Goal: Information Seeking & Learning: Learn about a topic

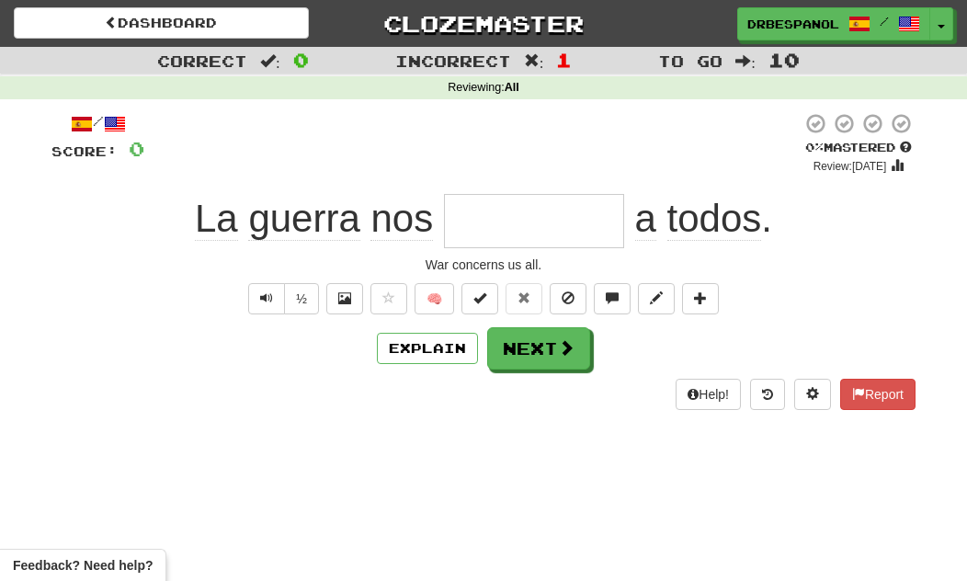
click at [570, 292] on span at bounding box center [568, 297] width 13 height 13
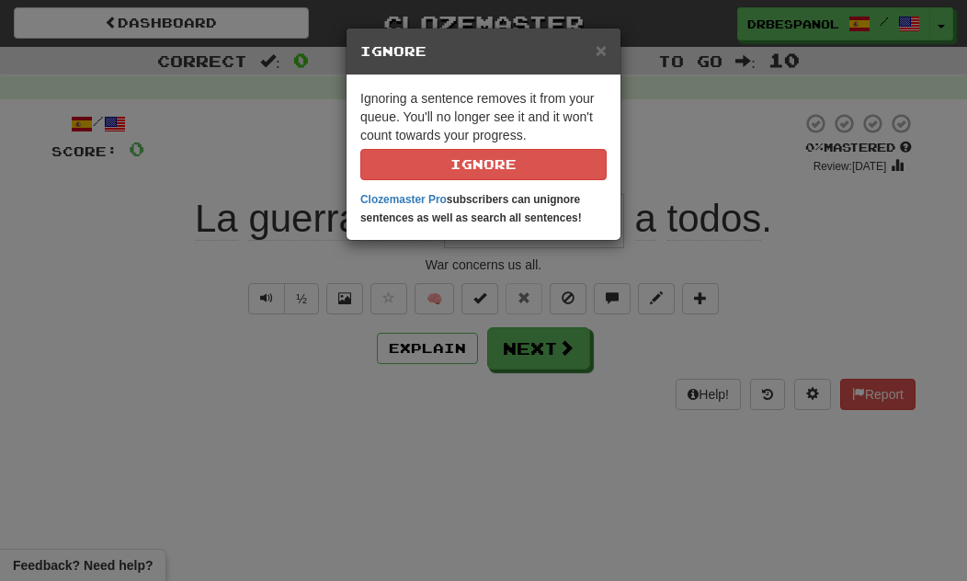
click at [552, 156] on button "Ignore" at bounding box center [483, 164] width 246 height 31
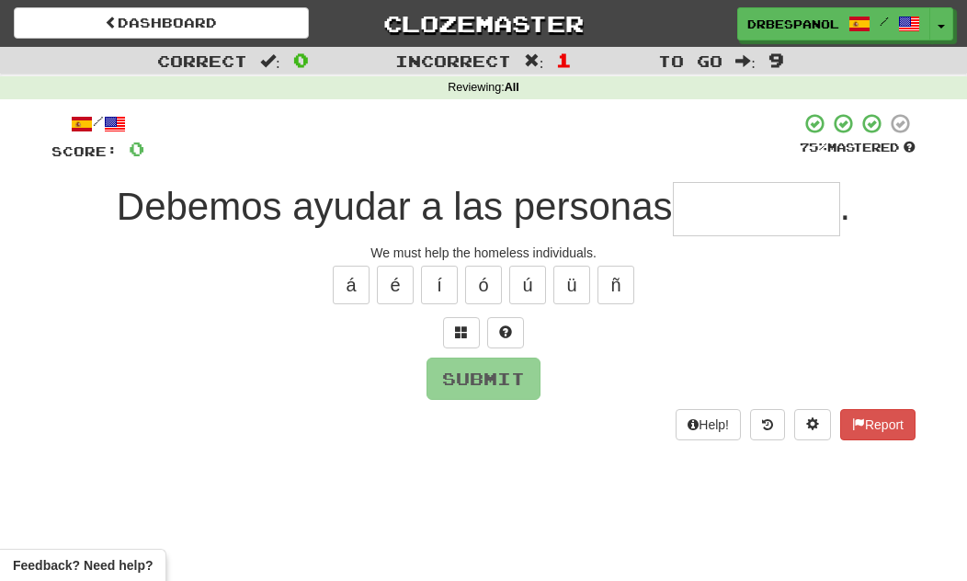
click at [785, 207] on input "text" at bounding box center [756, 209] width 167 height 54
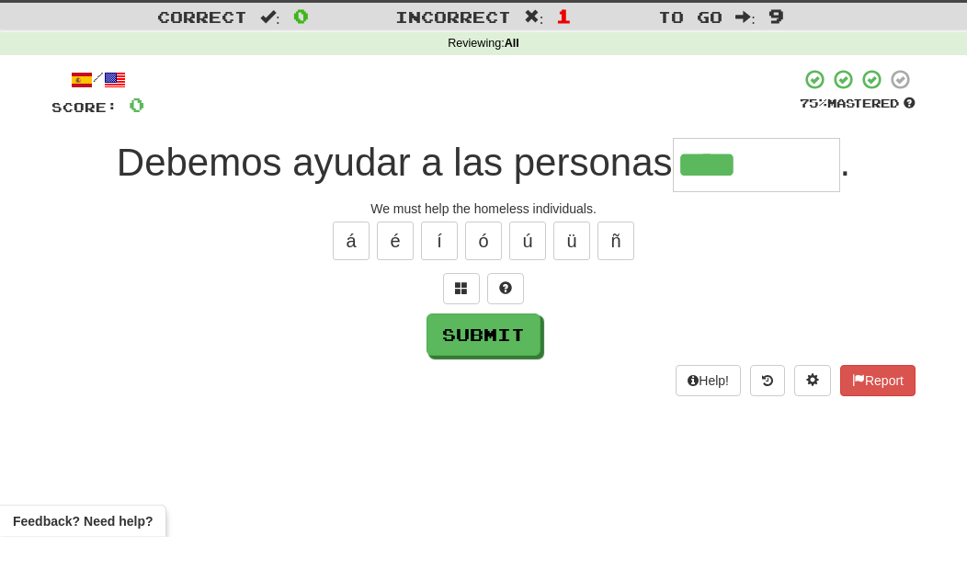
click at [507, 325] on span at bounding box center [505, 331] width 13 height 13
type input "*********"
click at [940, 253] on div "Correct : 0 Incorrect : 1 To go : 9 Reviewing : All / Score: 0 75 % Mastered De…" at bounding box center [483, 256] width 967 height 419
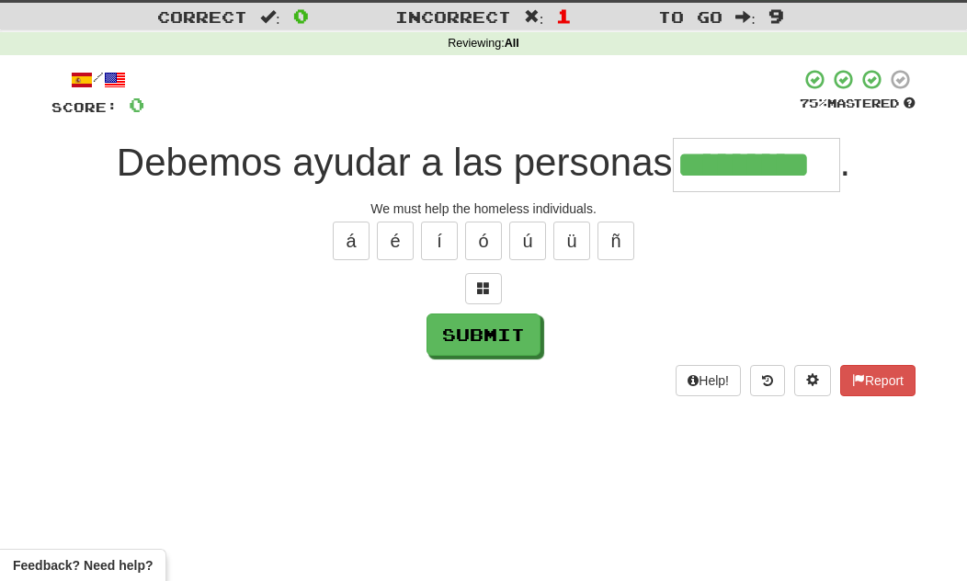
click at [495, 341] on button "Submit" at bounding box center [484, 334] width 114 height 42
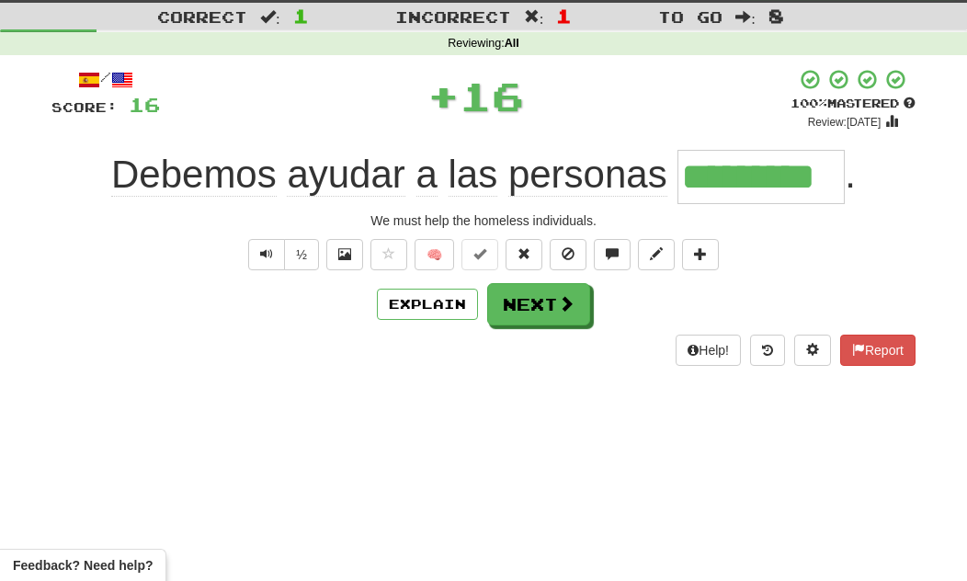
click at [572, 290] on button "Next" at bounding box center [538, 304] width 103 height 42
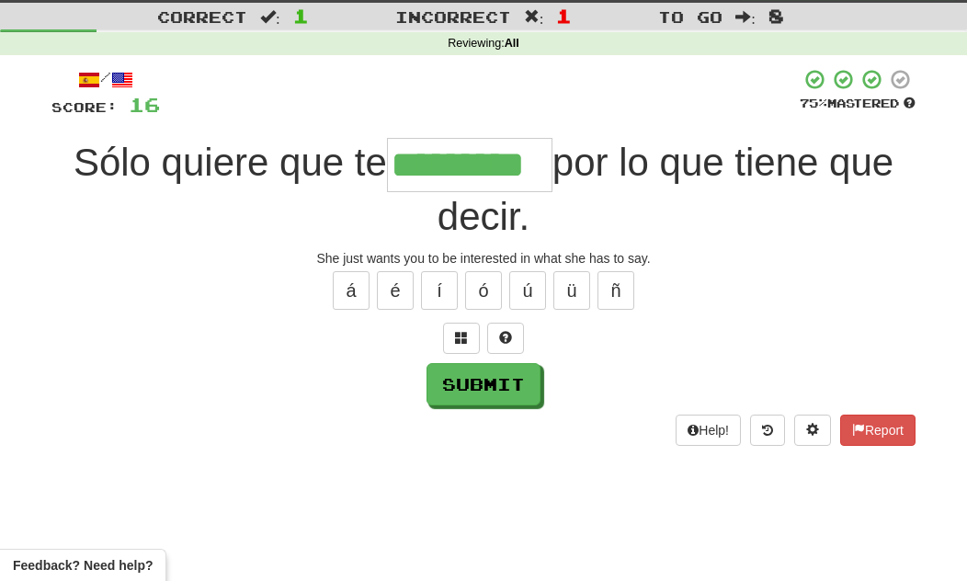
type input "*********"
click at [880, 219] on div "Sólo quiere que te ********* por lo que tiene que decir." at bounding box center [483, 190] width 864 height 104
click at [532, 383] on button "Submit" at bounding box center [484, 384] width 114 height 42
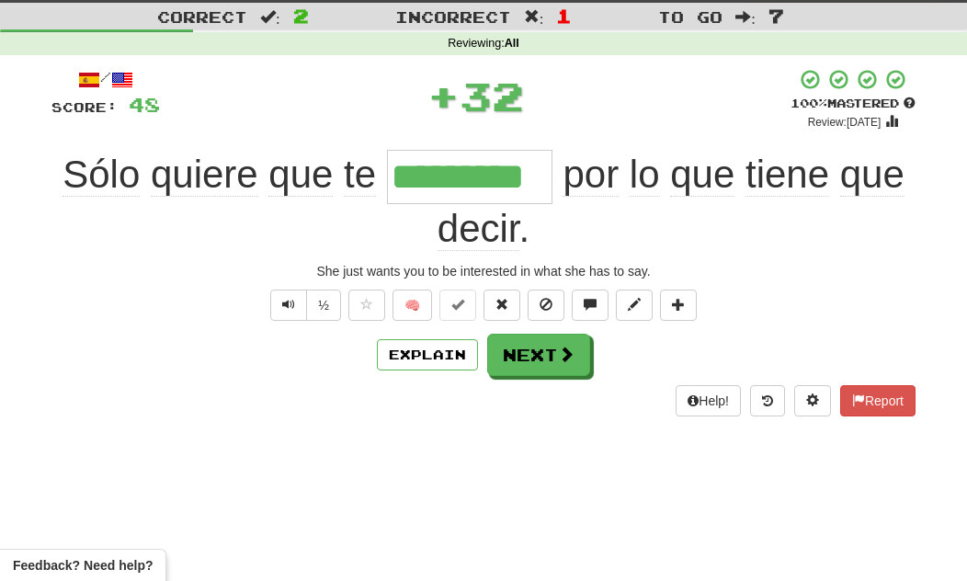
click at [570, 359] on span at bounding box center [566, 354] width 17 height 17
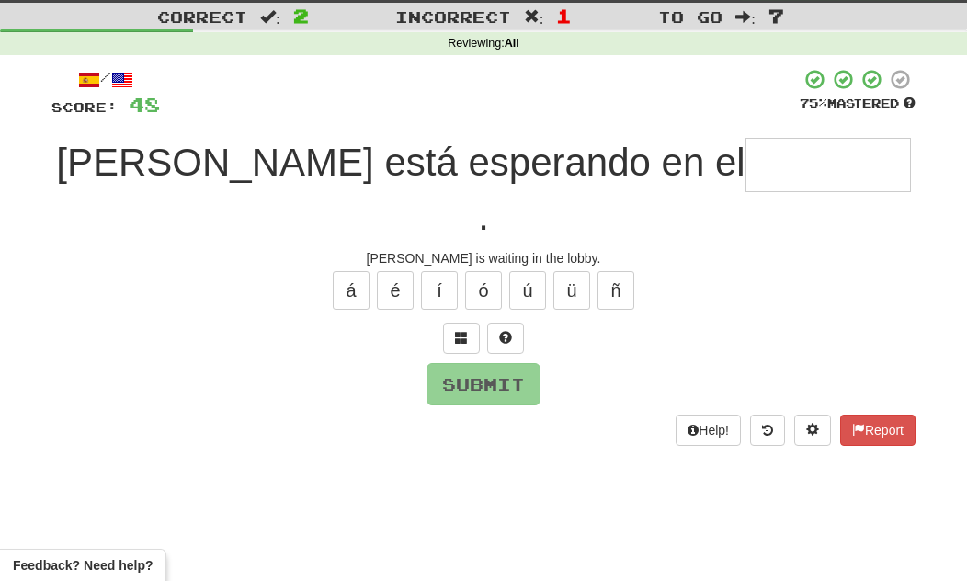
type input "*"
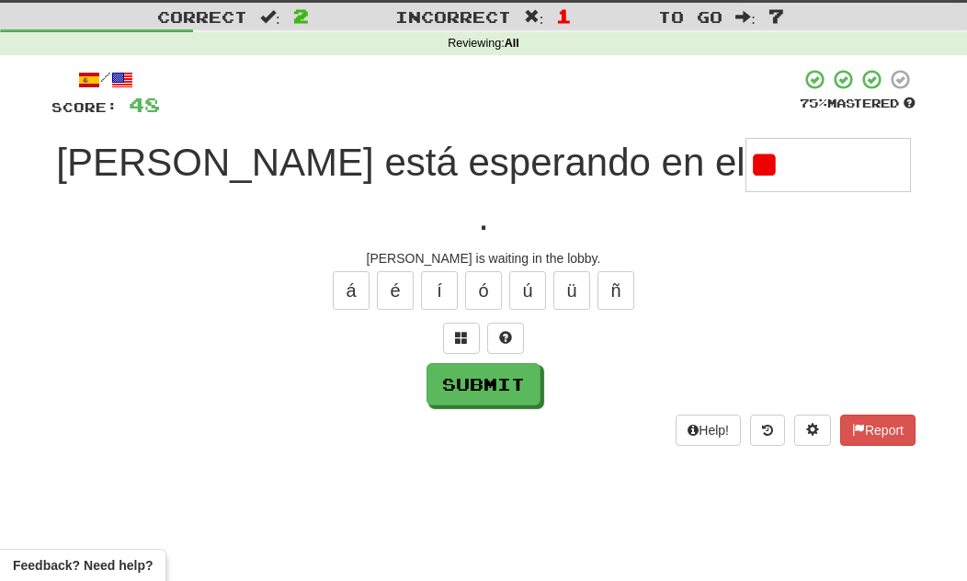
type input "*"
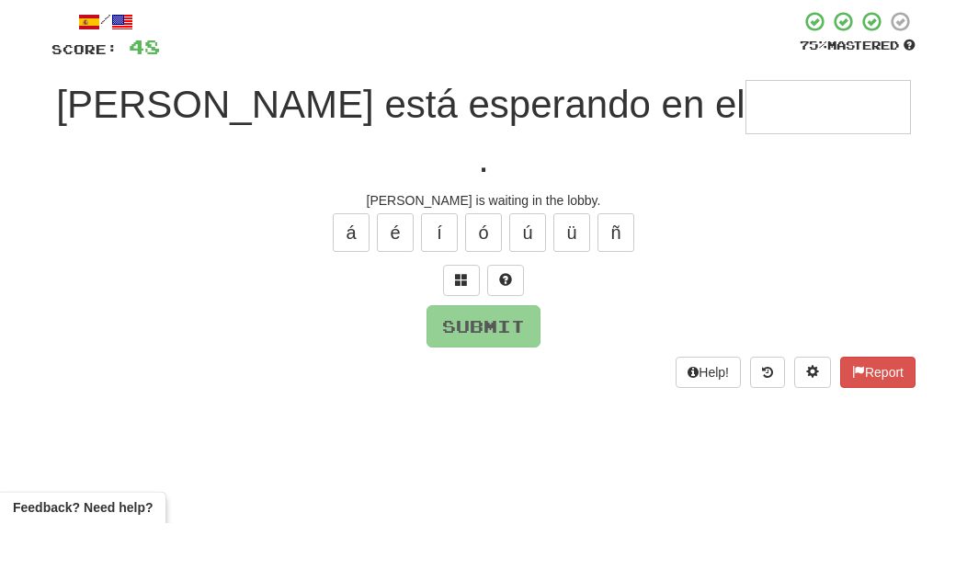
click at [508, 331] on span at bounding box center [505, 337] width 13 height 13
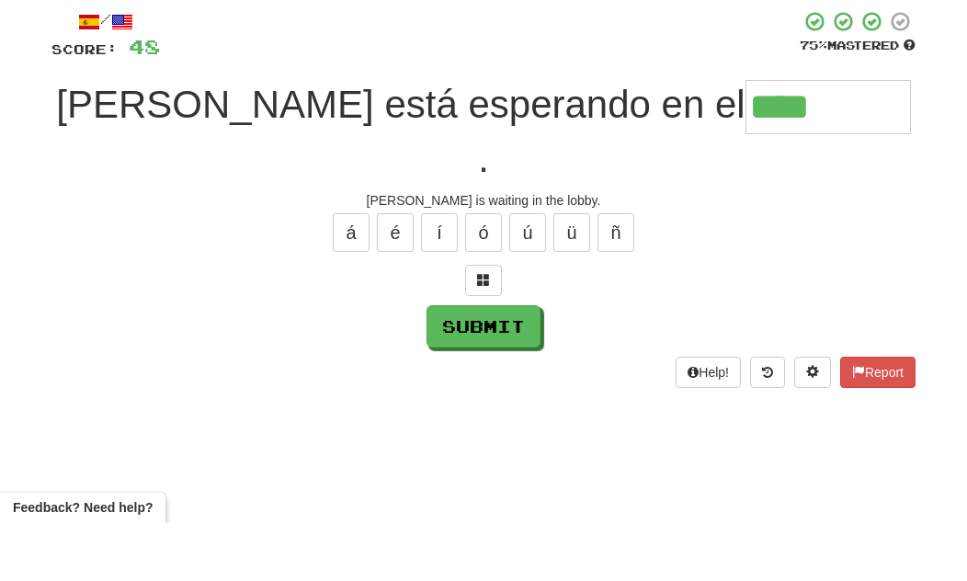
click at [441, 271] on button "í" at bounding box center [439, 290] width 37 height 39
type input "*********"
click at [518, 363] on button "Submit" at bounding box center [484, 384] width 114 height 42
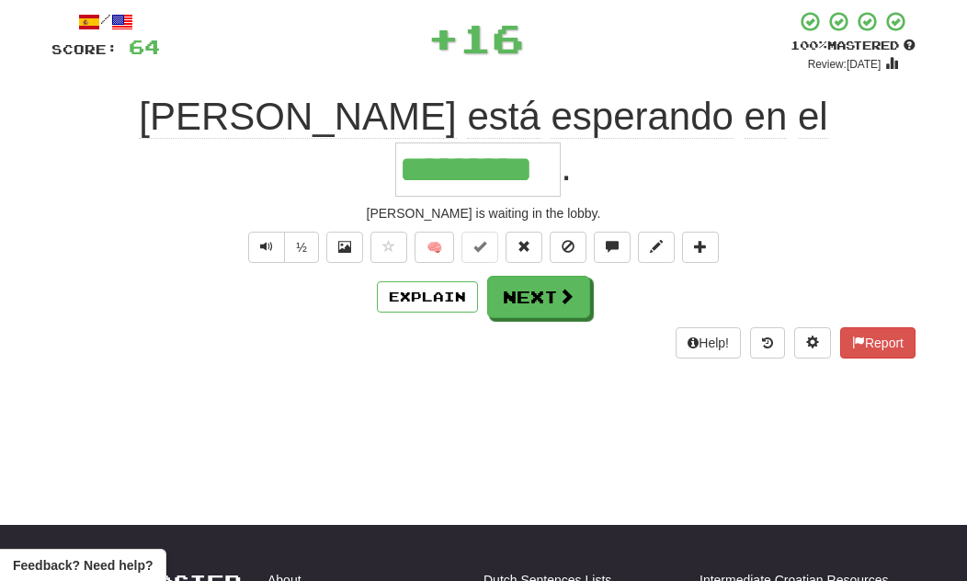
click at [543, 276] on button "Next" at bounding box center [538, 297] width 103 height 42
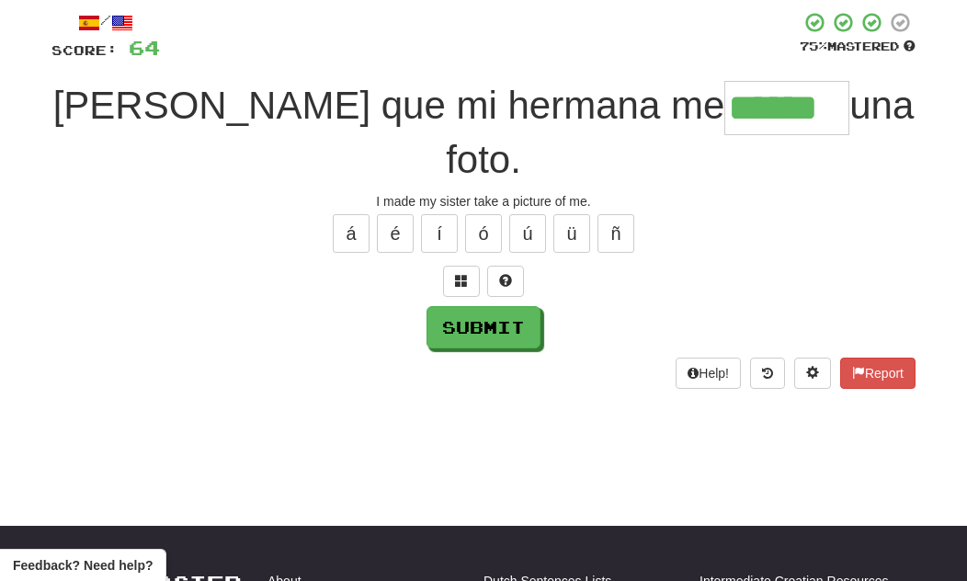
type input "******"
click at [502, 306] on button "Submit" at bounding box center [484, 327] width 114 height 42
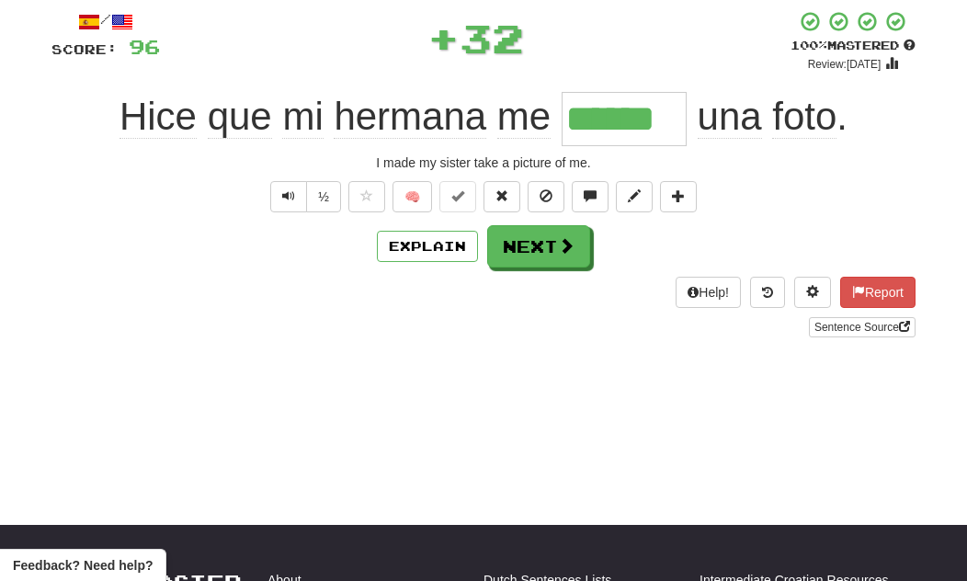
click at [561, 244] on span at bounding box center [566, 245] width 17 height 17
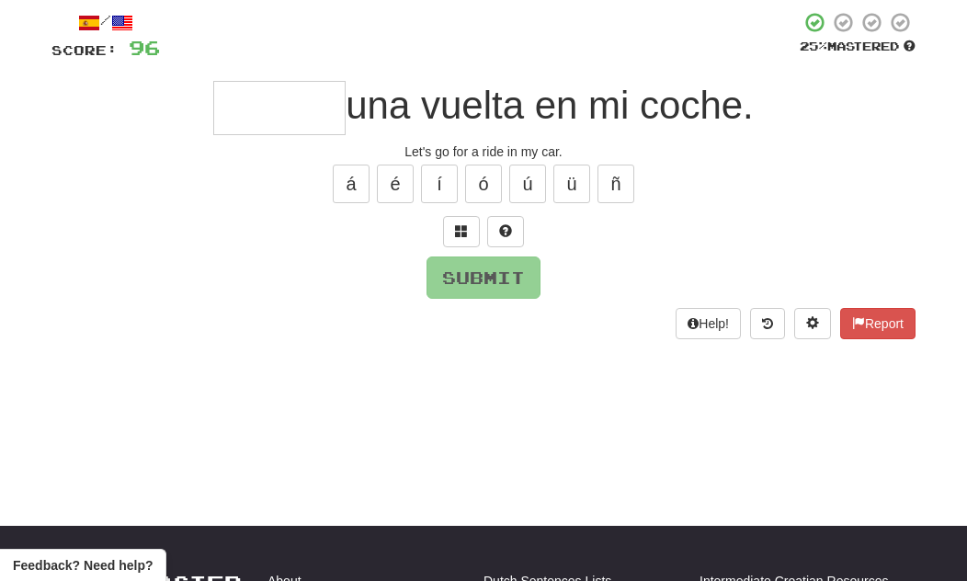
type input "*"
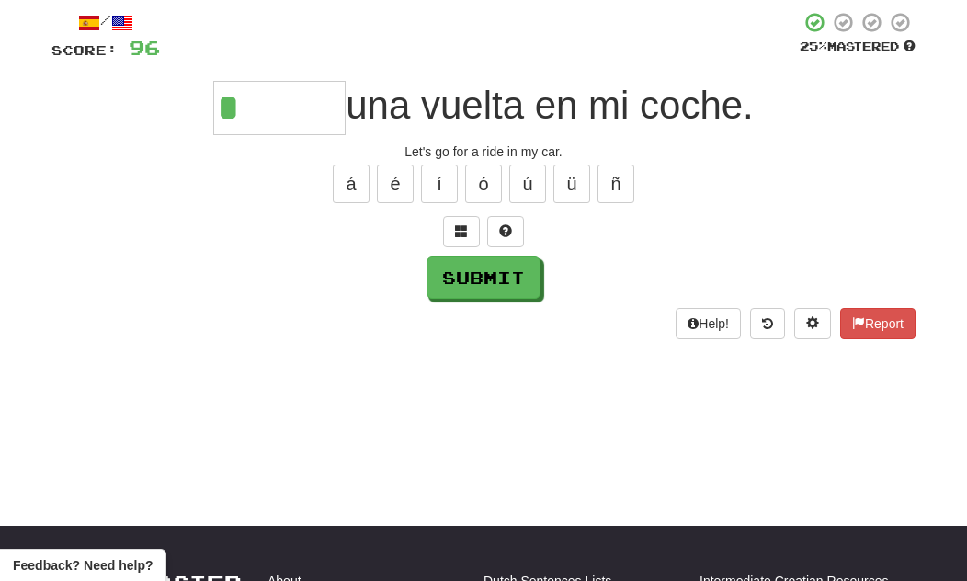
click at [403, 210] on div "/ Score: 96 25 % Mastered * una vuelta en mi coche. Let's go for a ride in my c…" at bounding box center [483, 174] width 864 height 327
click at [401, 188] on button "é" at bounding box center [395, 184] width 37 height 39
click at [507, 218] on button at bounding box center [505, 231] width 37 height 31
type input "*****"
click at [508, 278] on button "Submit" at bounding box center [484, 277] width 114 height 42
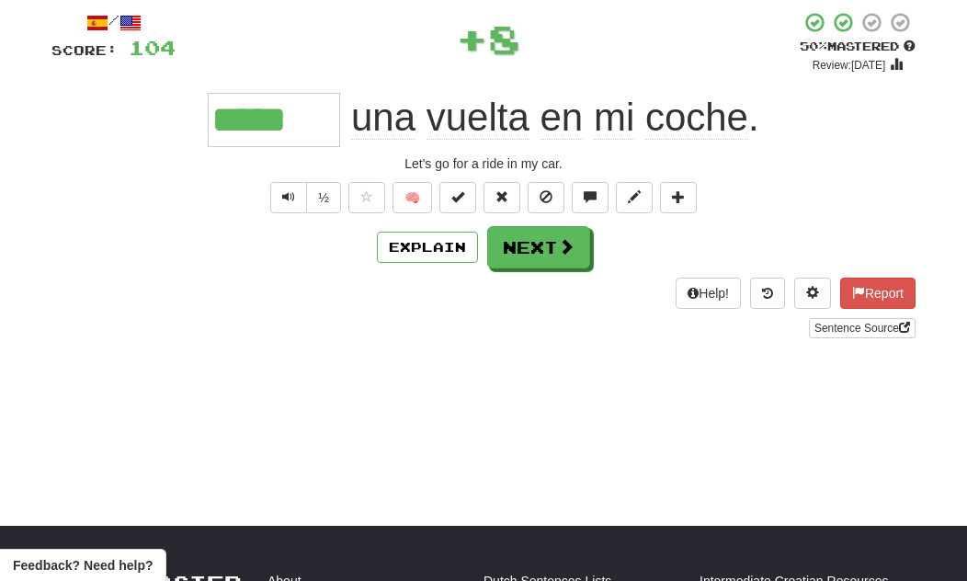
scroll to position [102, 0]
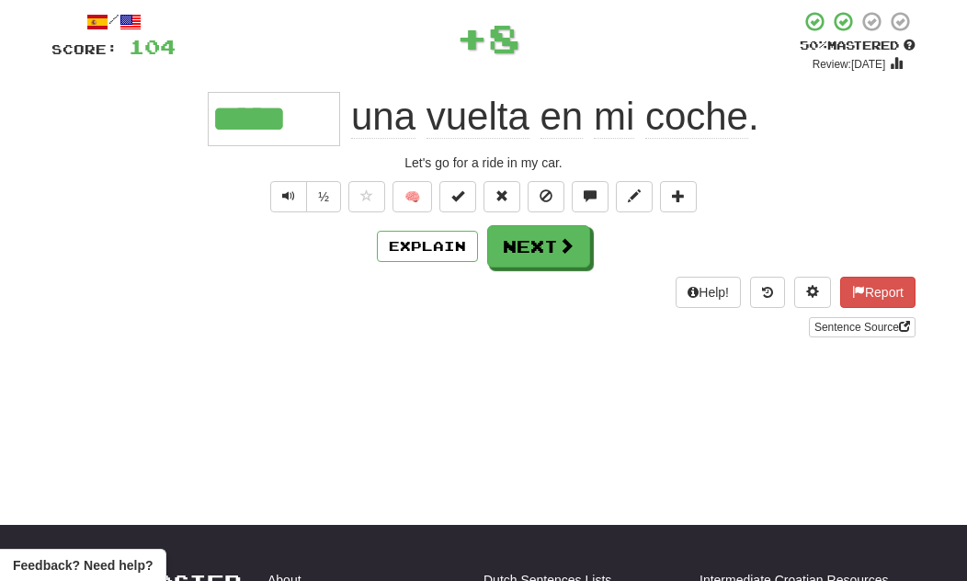
click at [567, 253] on span at bounding box center [566, 245] width 17 height 17
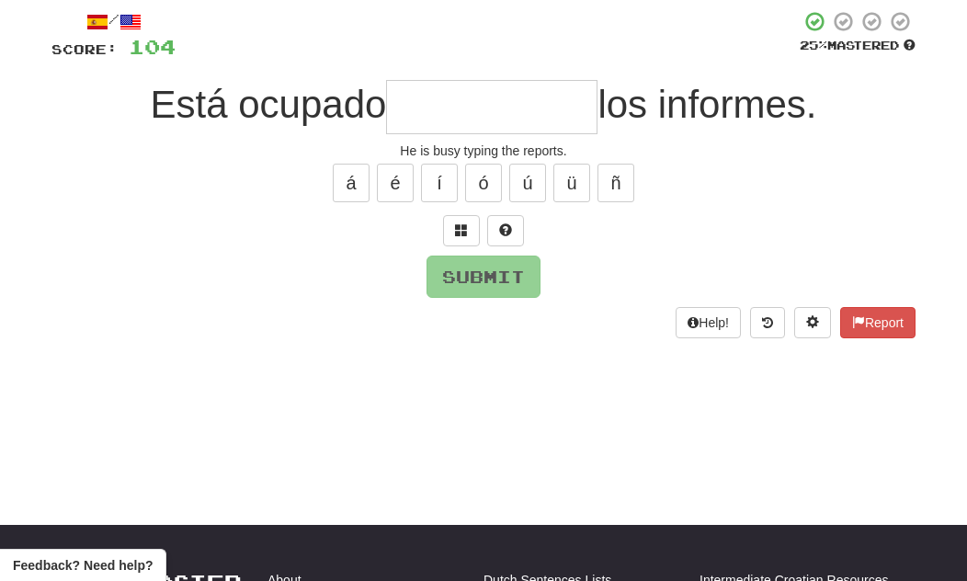
scroll to position [101, 0]
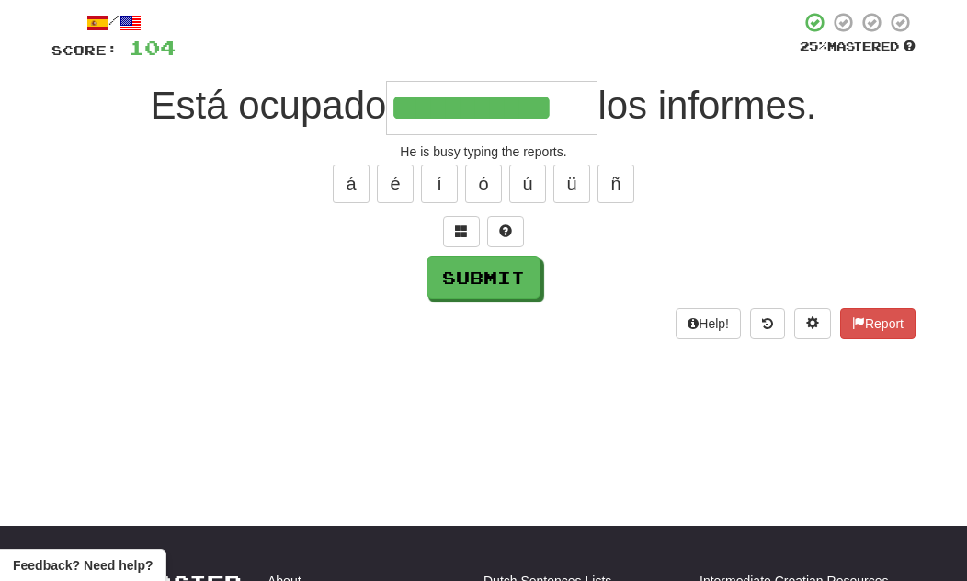
type input "**********"
click at [499, 278] on button "Submit" at bounding box center [484, 277] width 114 height 42
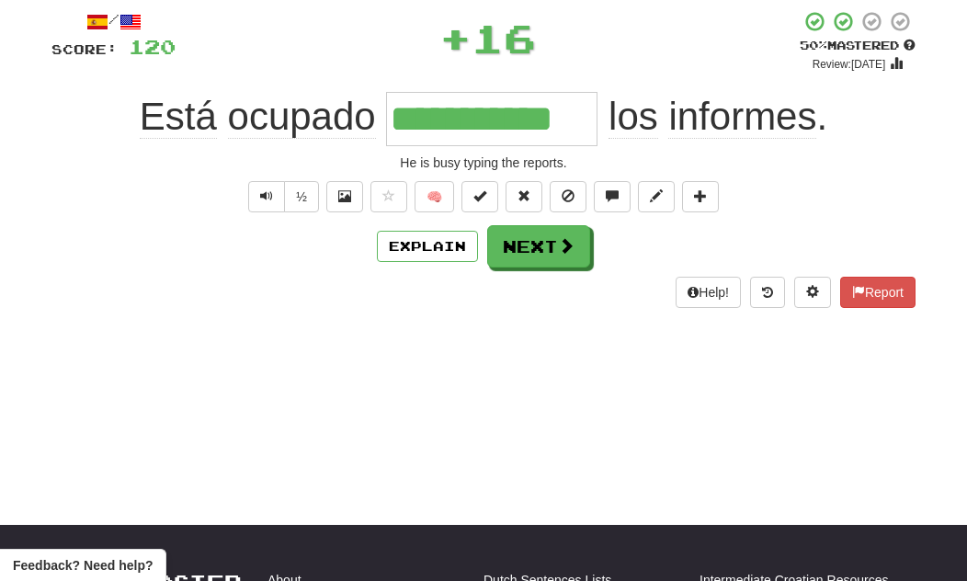
click at [567, 241] on span at bounding box center [566, 245] width 17 height 17
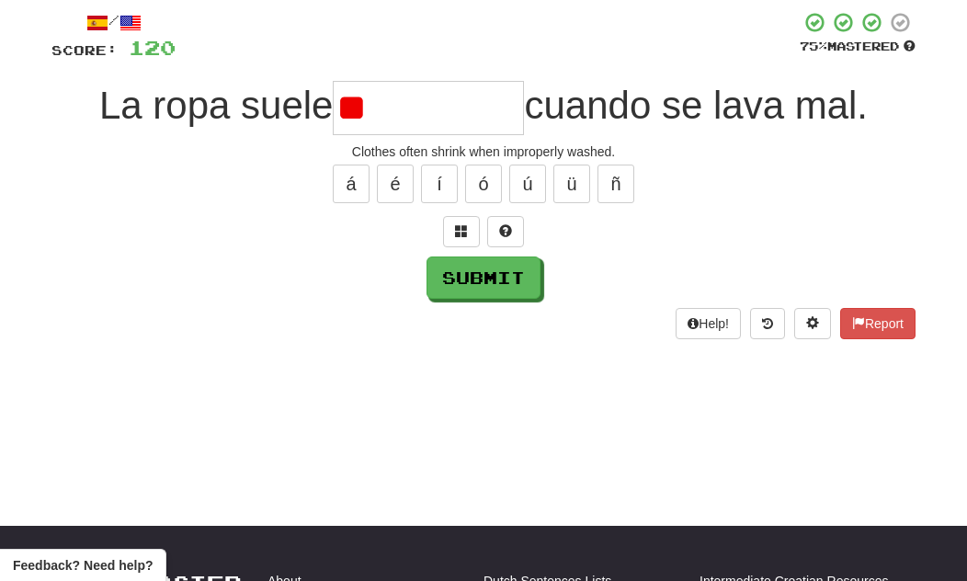
type input "*"
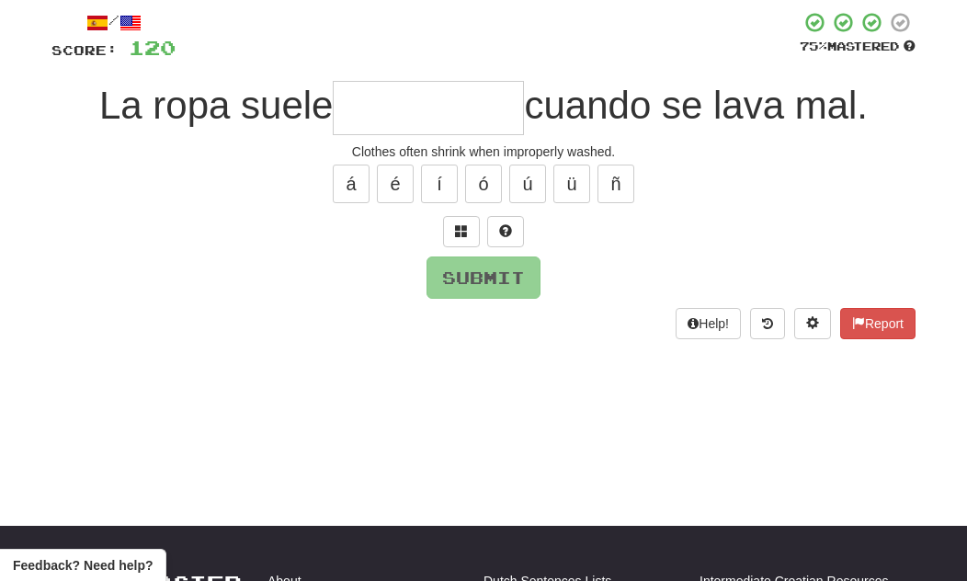
click at [507, 233] on span at bounding box center [505, 230] width 13 height 13
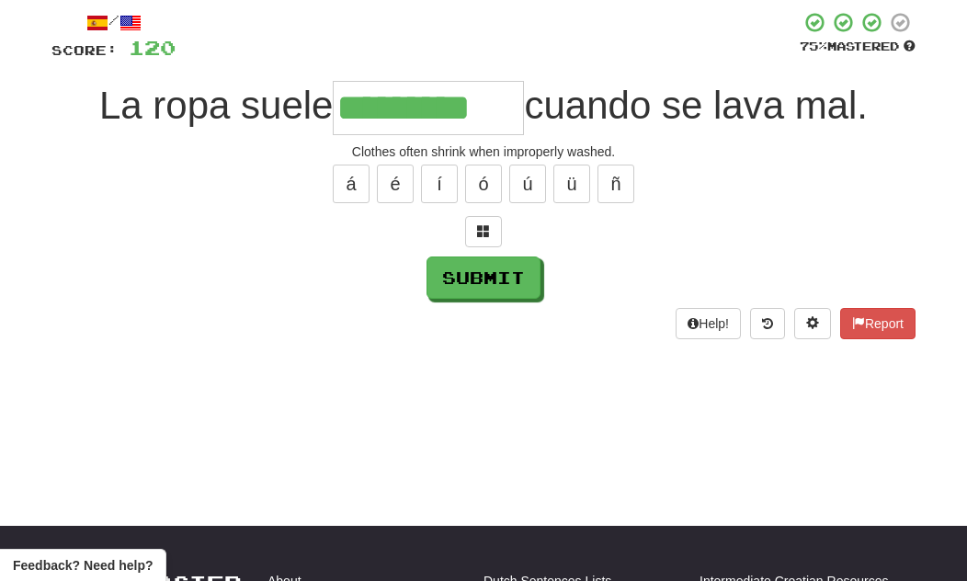
type input "*********"
click at [515, 281] on button "Submit" at bounding box center [484, 277] width 114 height 42
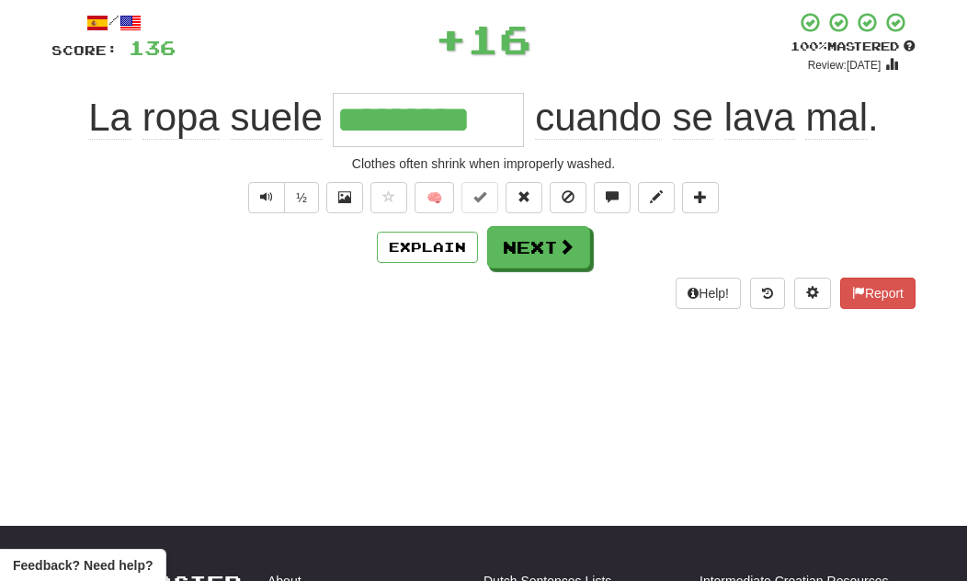
scroll to position [102, 0]
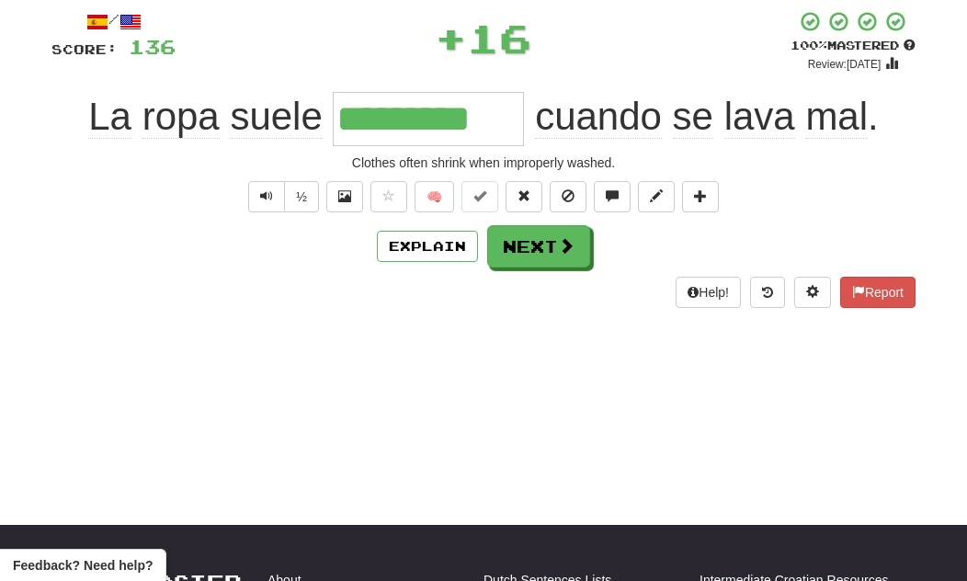
click at [555, 244] on button "Next" at bounding box center [538, 246] width 103 height 42
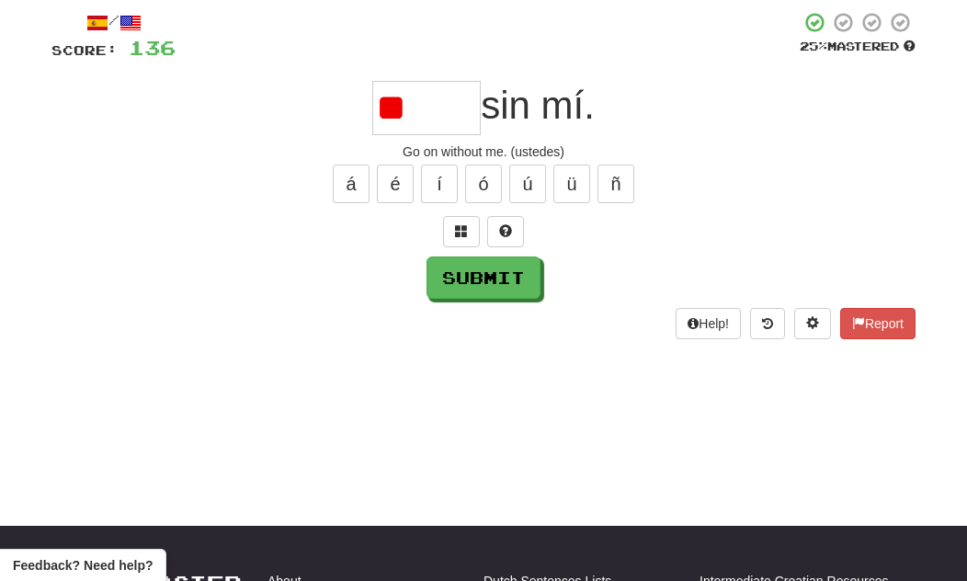
type input "*"
click at [526, 287] on button "Submit" at bounding box center [484, 277] width 114 height 42
type input "*****"
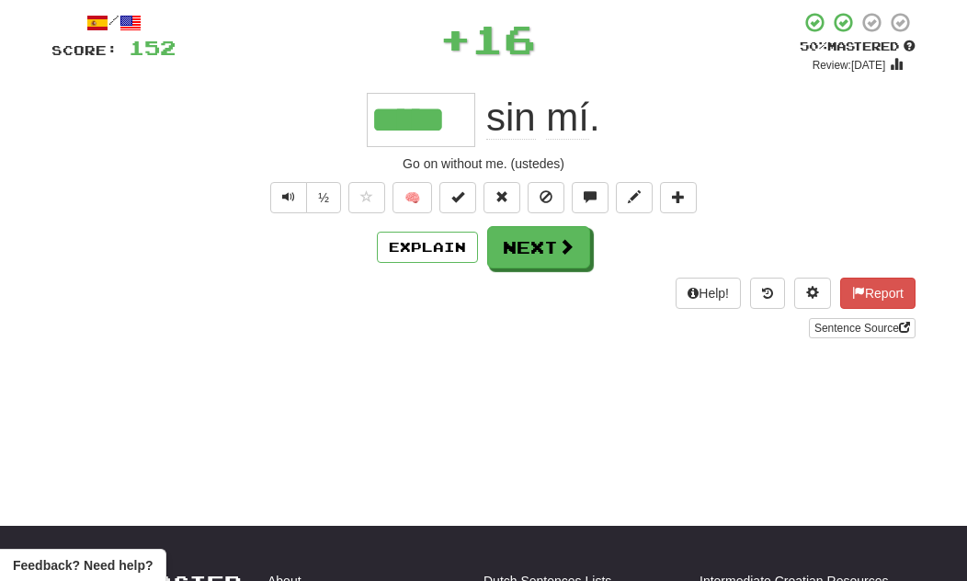
scroll to position [102, 0]
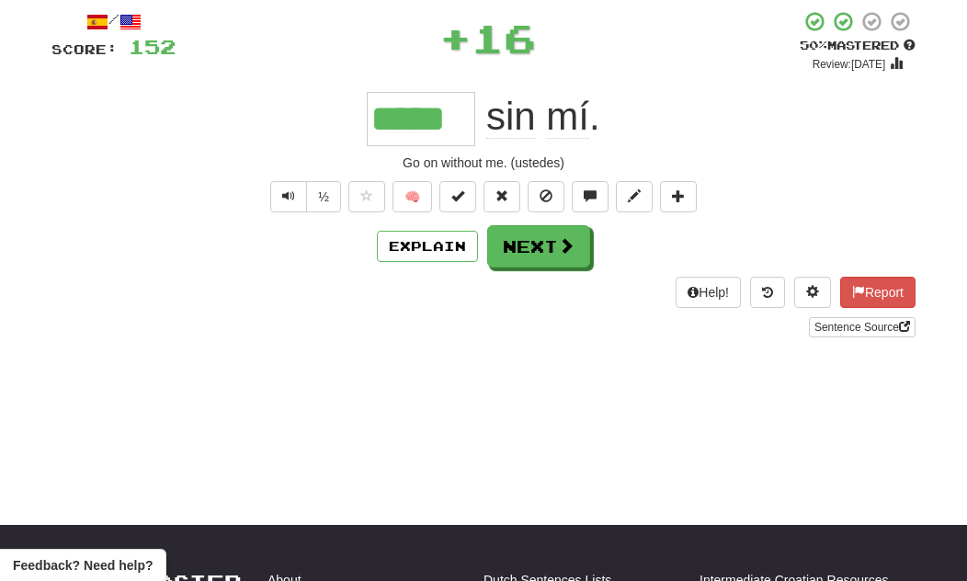
click at [552, 262] on button "Next" at bounding box center [538, 246] width 103 height 42
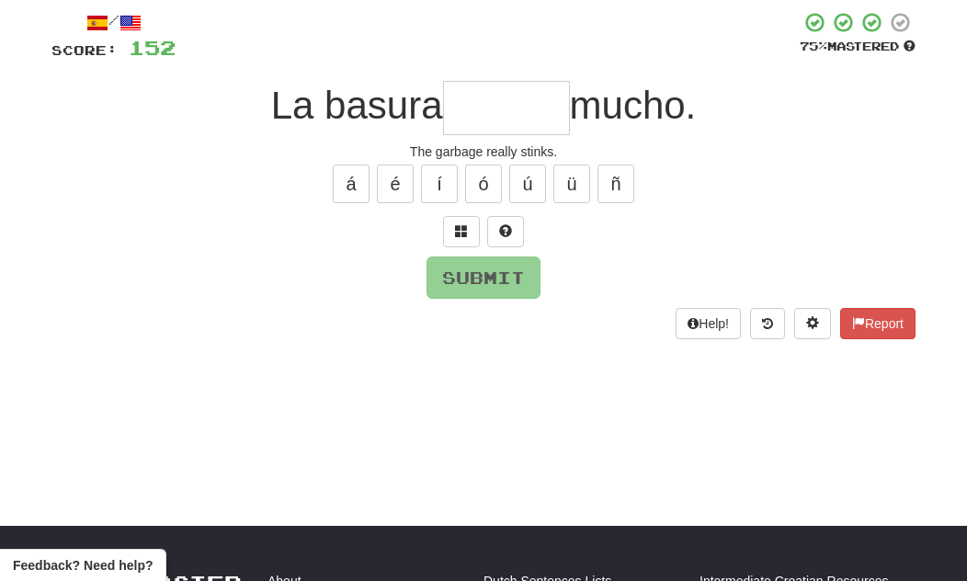
type input "*"
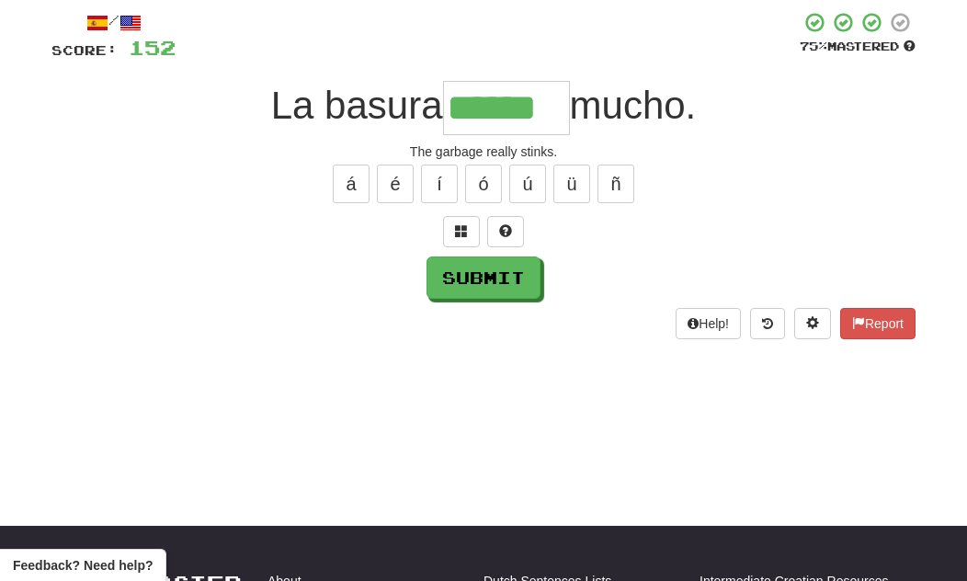
type input "******"
click at [528, 278] on button "Submit" at bounding box center [484, 277] width 114 height 42
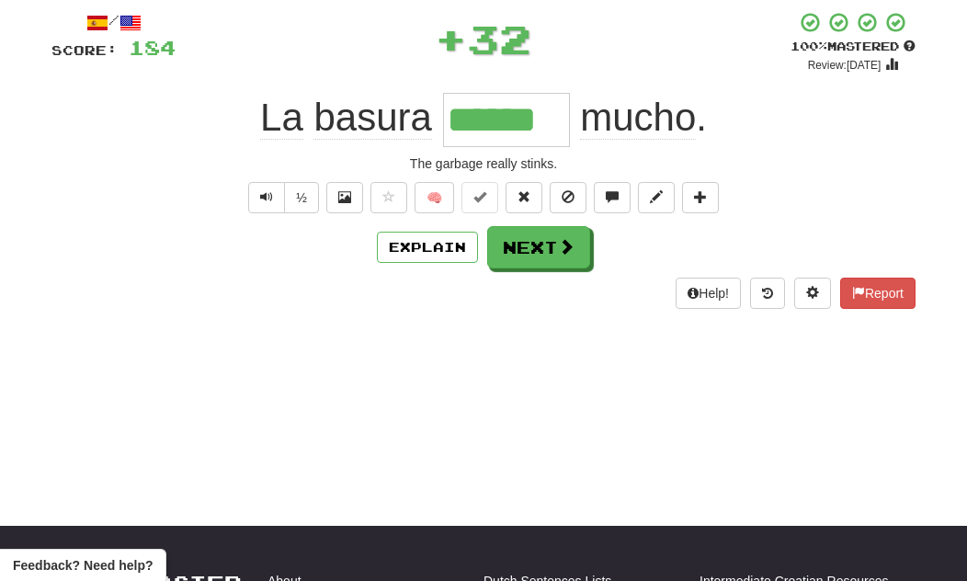
scroll to position [102, 0]
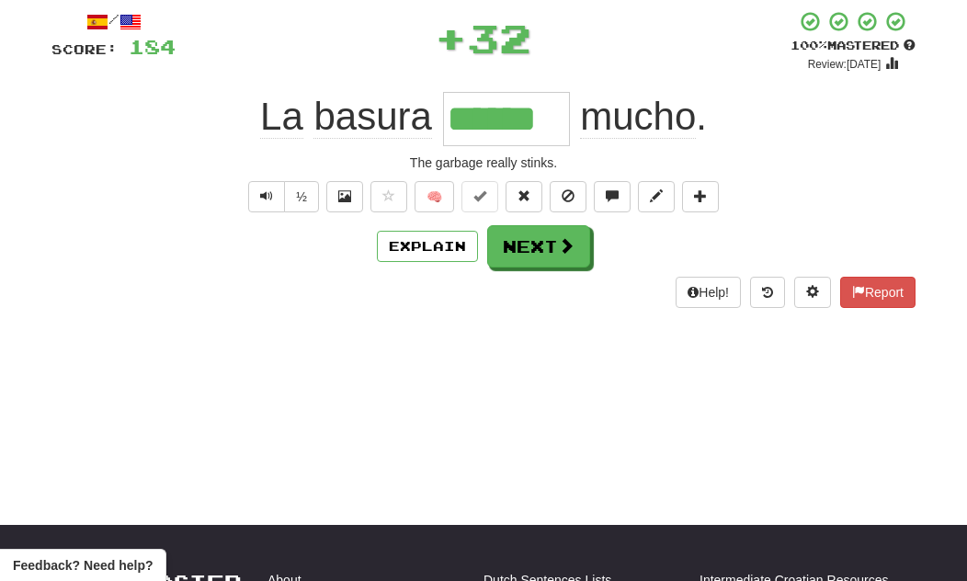
click at [551, 257] on button "Next" at bounding box center [538, 246] width 103 height 42
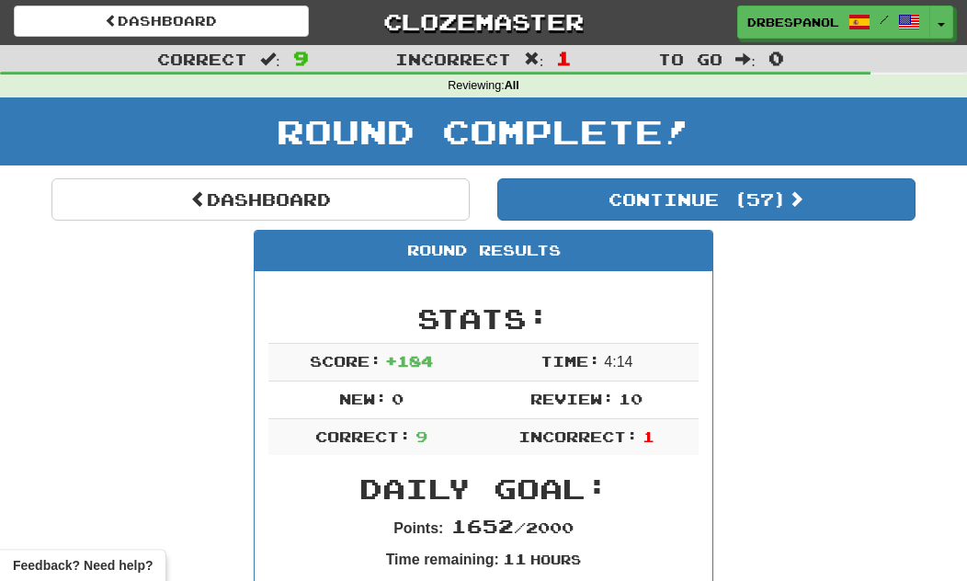
scroll to position [0, 0]
